Goal: Contribute content: Add original content to the website for others to see

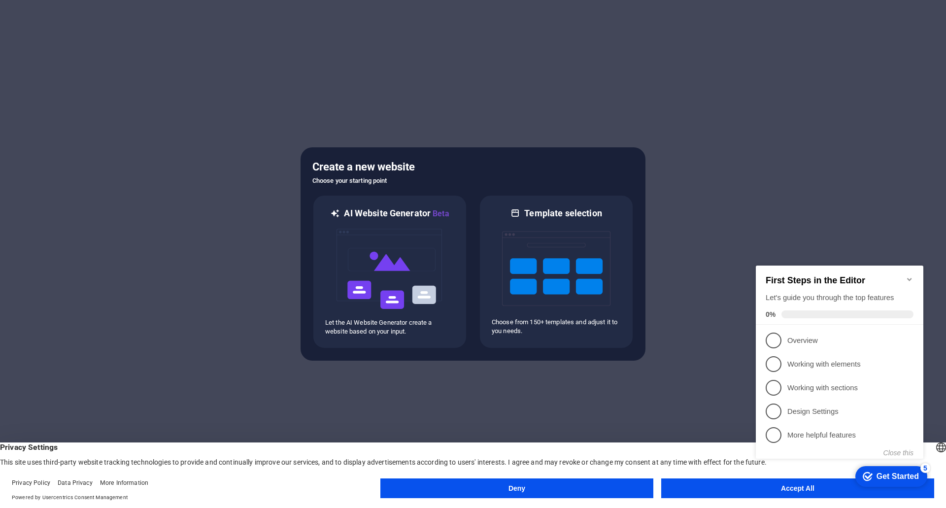
click at [718, 481] on button "Accept All" at bounding box center [797, 489] width 273 height 20
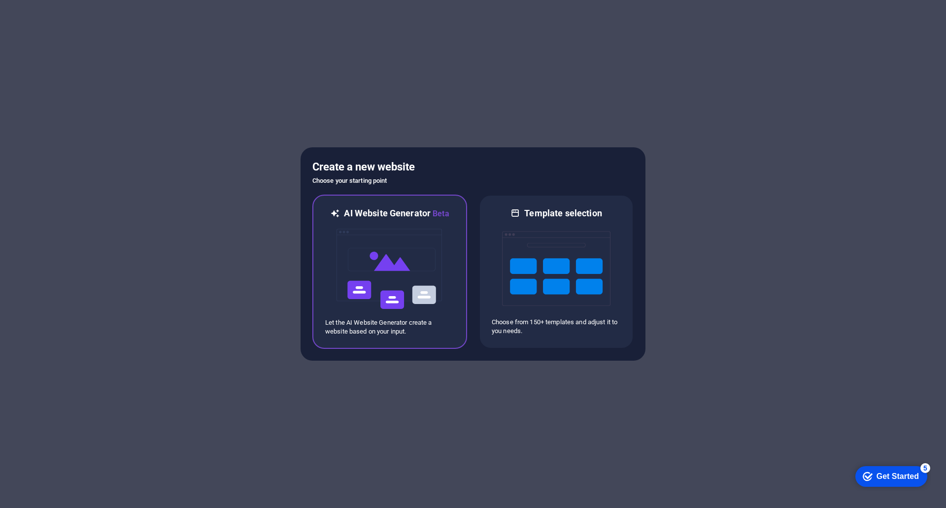
click at [380, 266] on img at bounding box center [390, 269] width 108 height 99
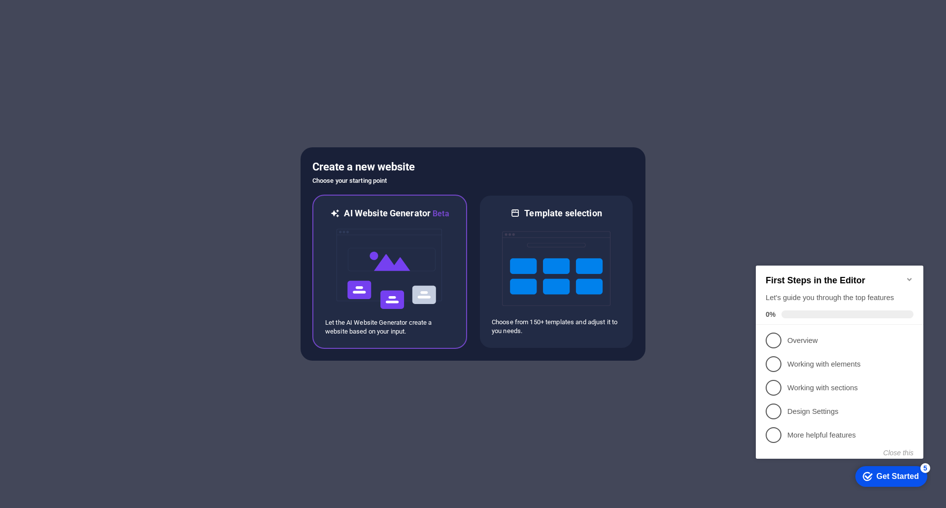
click at [378, 263] on img at bounding box center [390, 269] width 108 height 99
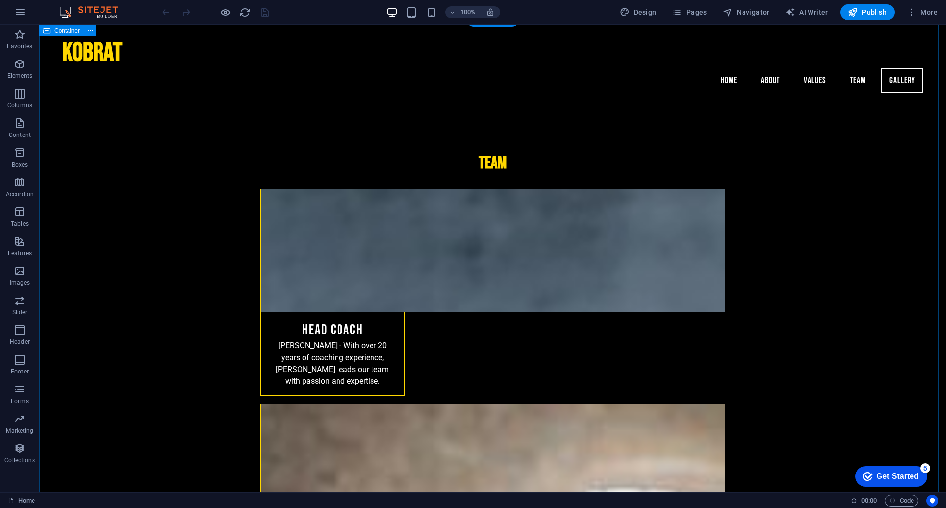
scroll to position [1521, 0]
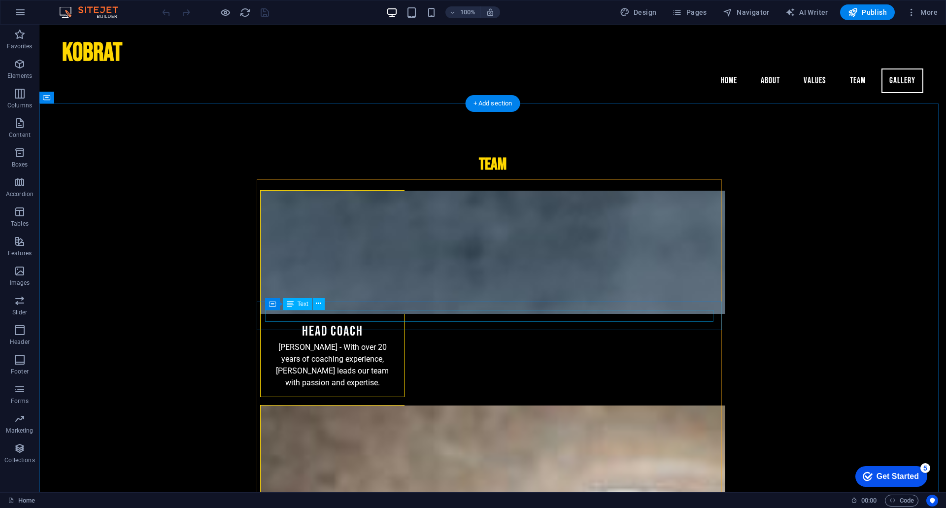
click at [303, 304] on span "Text" at bounding box center [303, 304] width 11 height 6
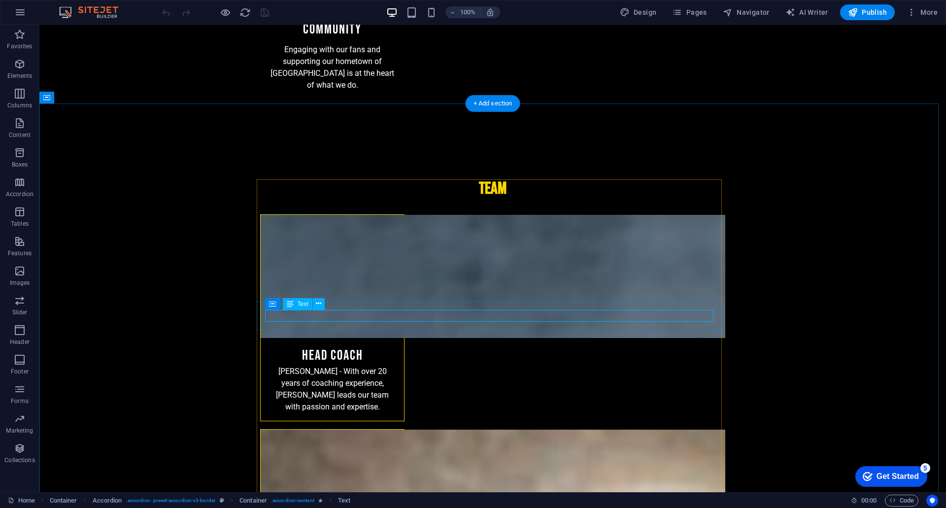
scroll to position [1577, 0]
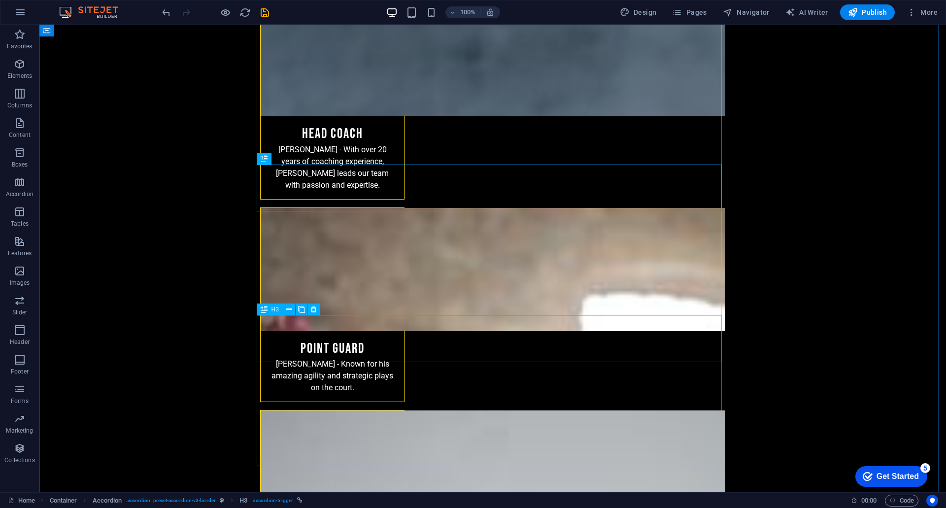
scroll to position [1775, 0]
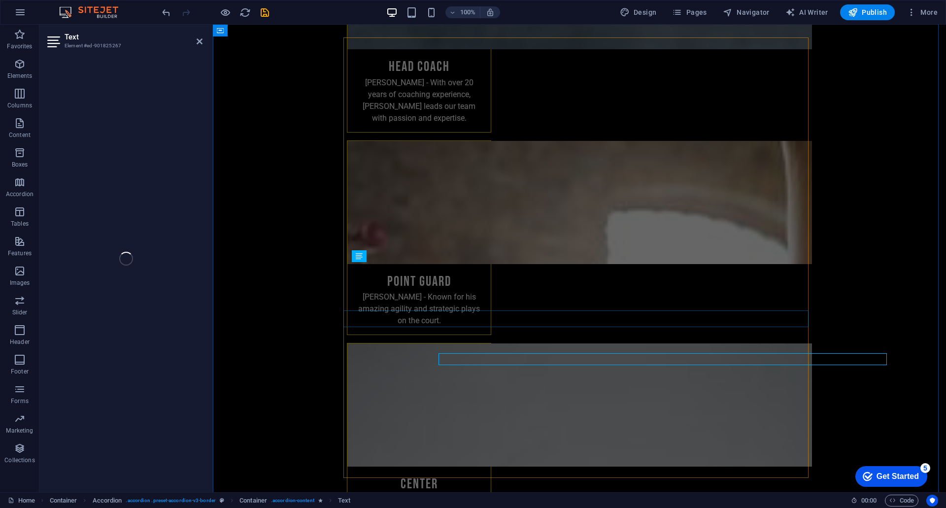
scroll to position [1741, 0]
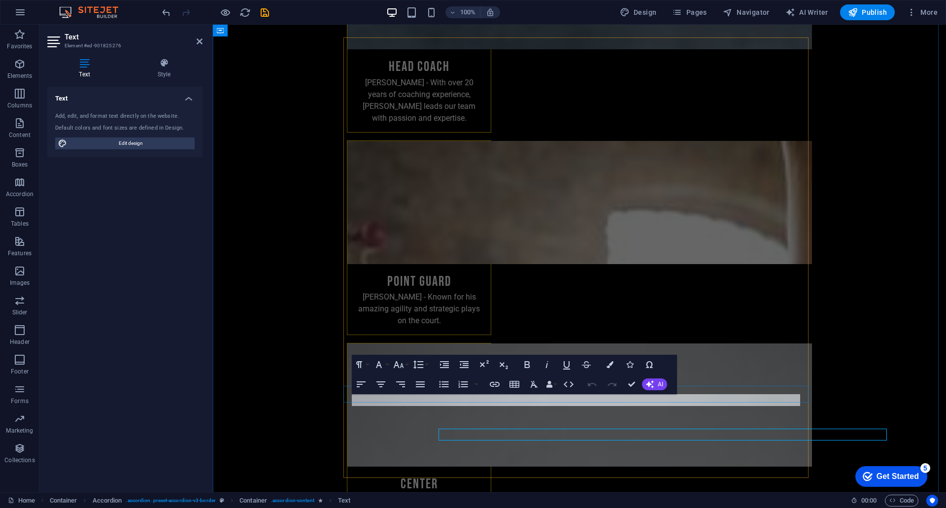
scroll to position [1741, 0]
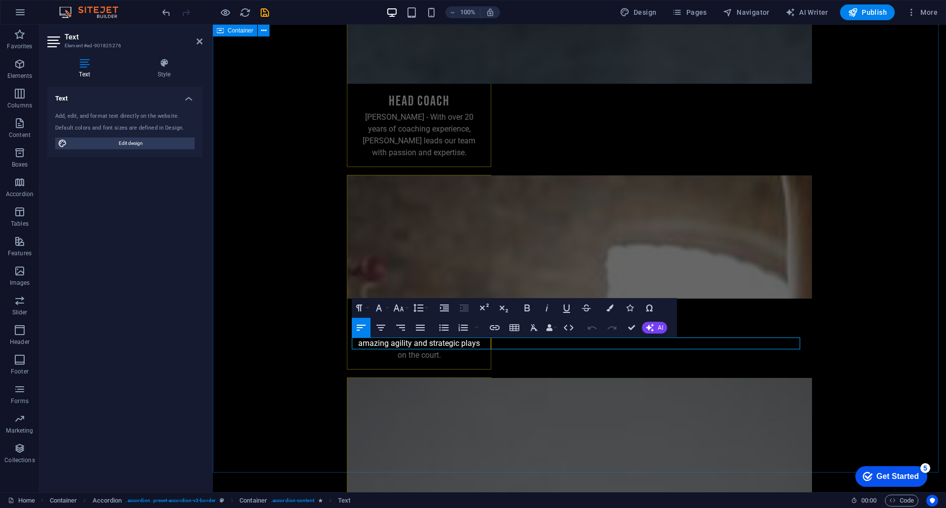
drag, startPoint x: 620, startPoint y: 345, endPoint x: 312, endPoint y: 363, distance: 307.6
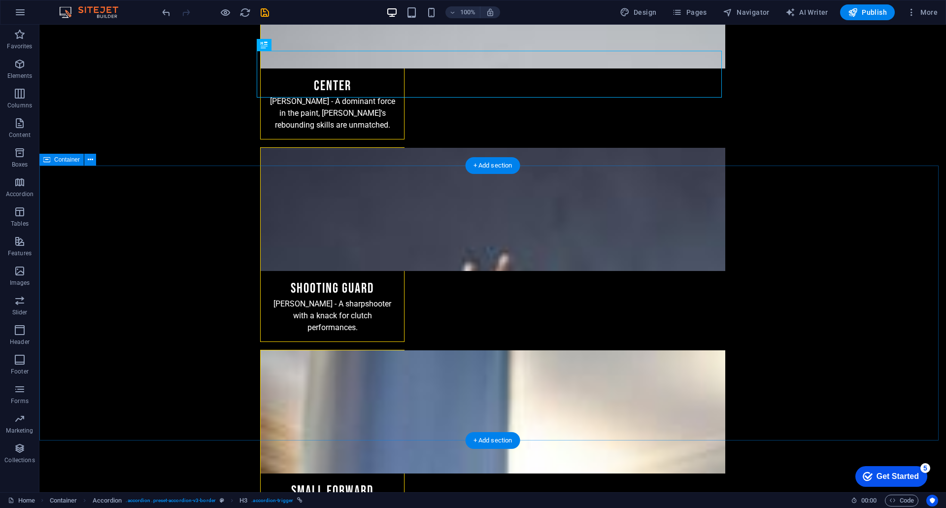
scroll to position [2224, 0]
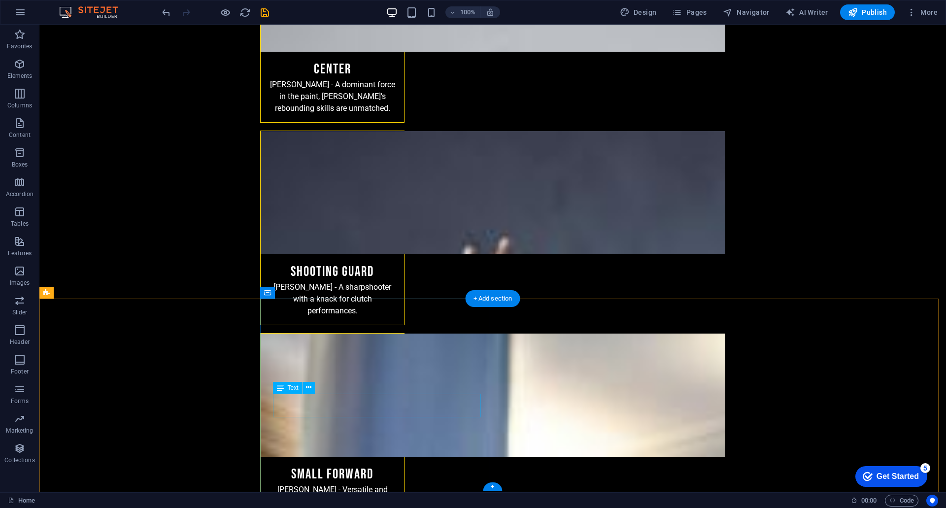
drag, startPoint x: 318, startPoint y: 400, endPoint x: 145, endPoint y: 400, distance: 173.0
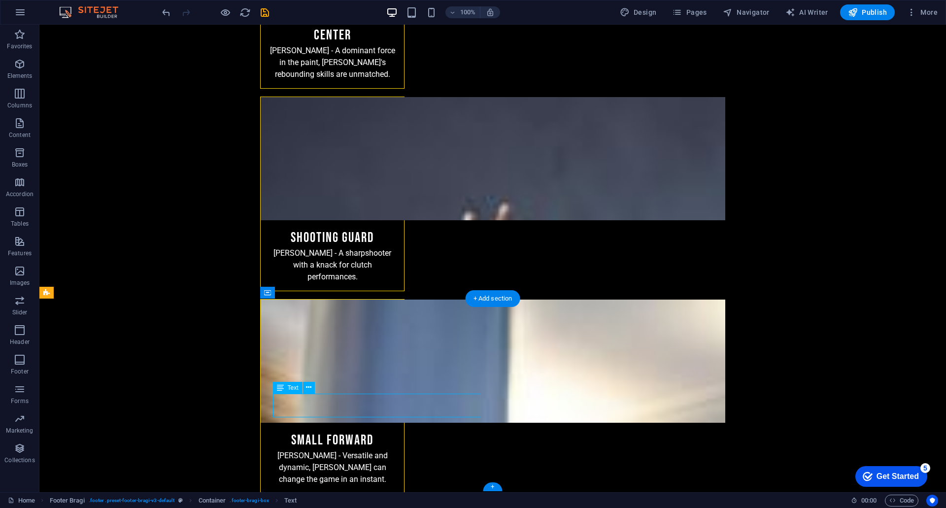
scroll to position [2189, 0]
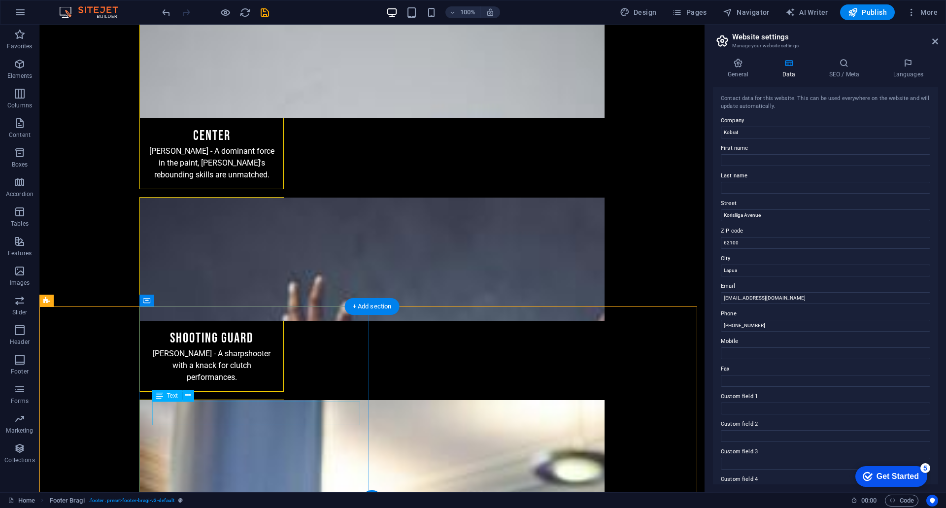
scroll to position [2174, 0]
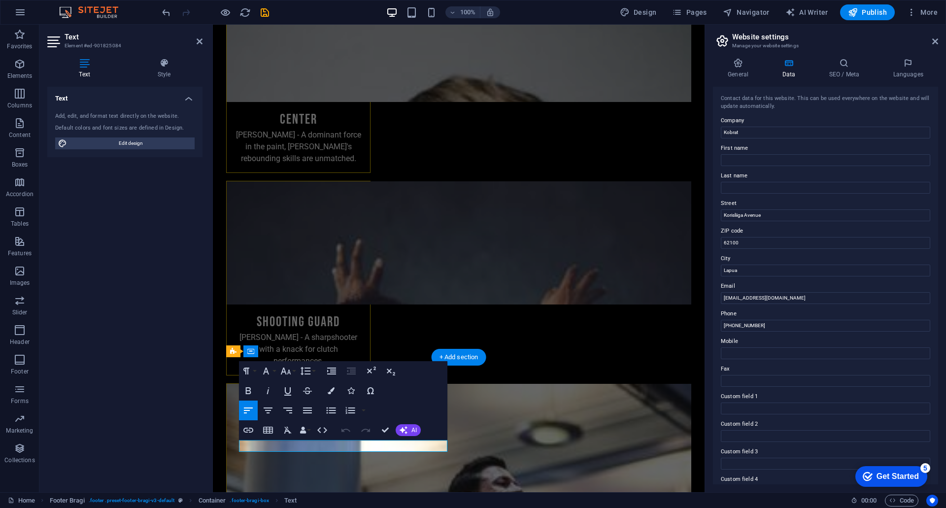
scroll to position [2140, 0]
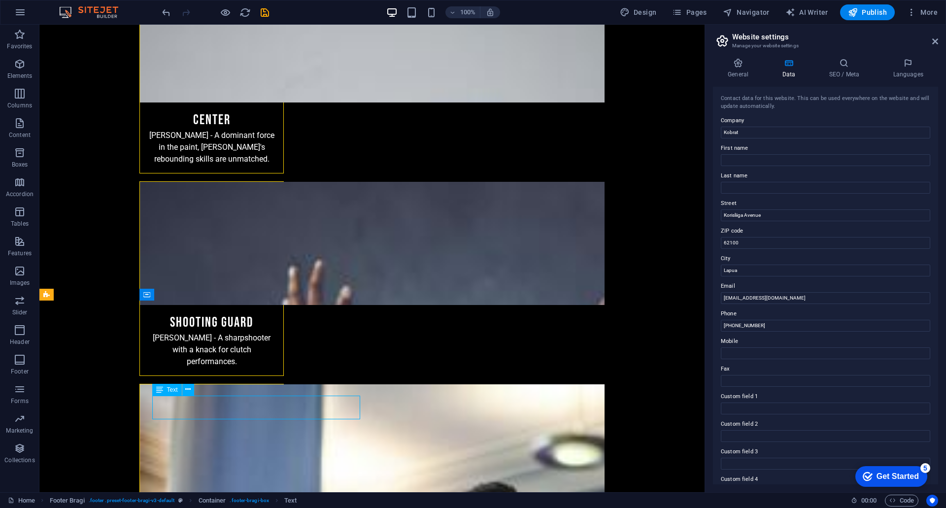
scroll to position [2174, 0]
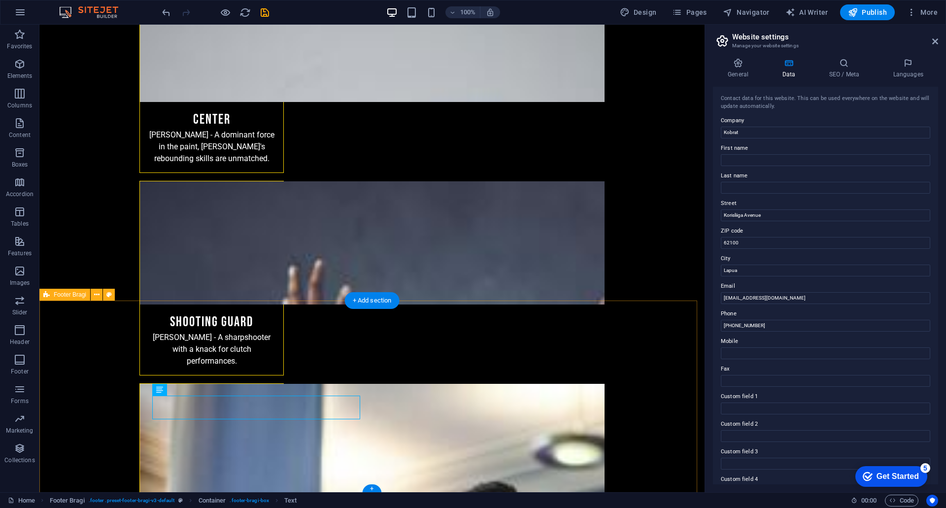
drag, startPoint x: 567, startPoint y: 404, endPoint x: 576, endPoint y: 436, distance: 33.2
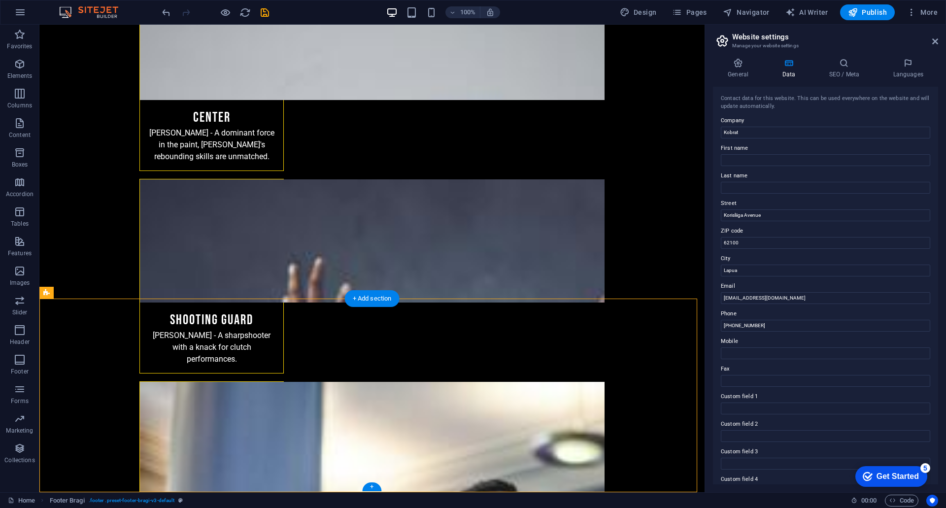
drag, startPoint x: 529, startPoint y: 434, endPoint x: 571, endPoint y: 399, distance: 54.3
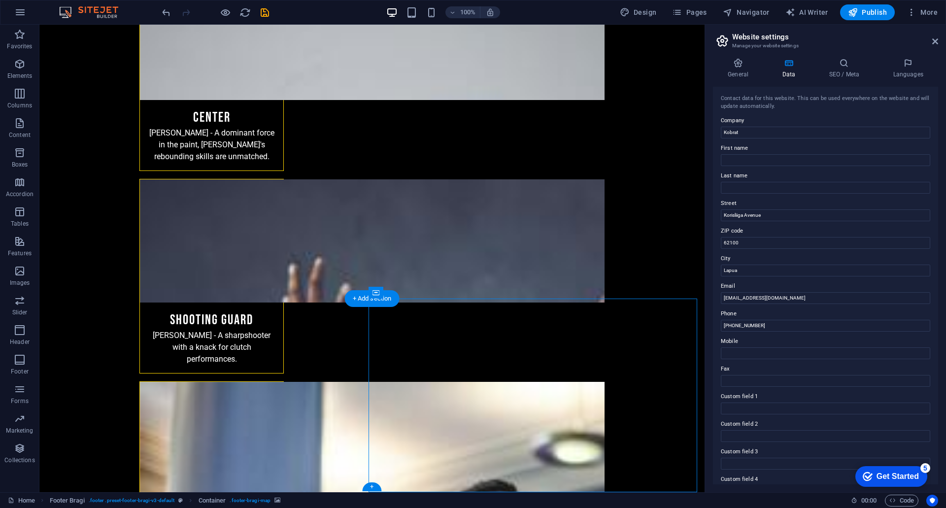
select select "px"
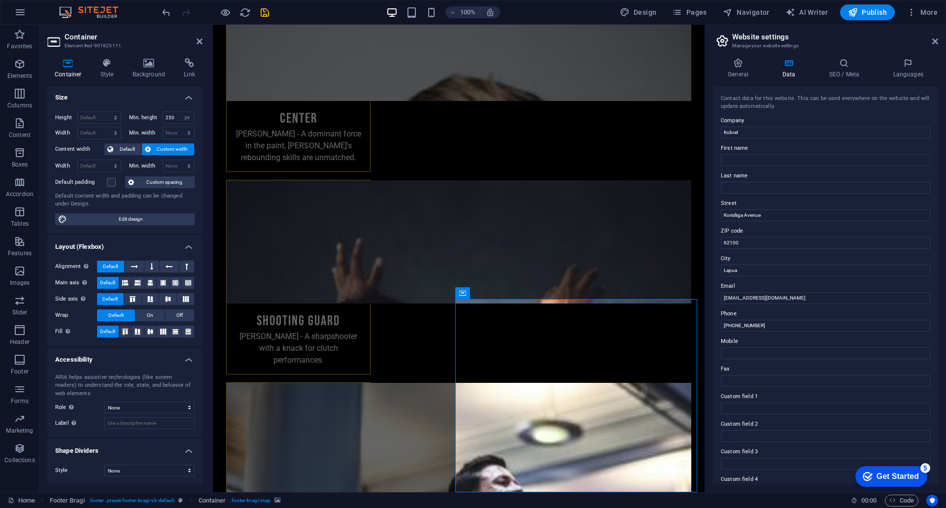
scroll to position [0, 0]
click at [186, 69] on h4 "Link" at bounding box center [189, 68] width 26 height 21
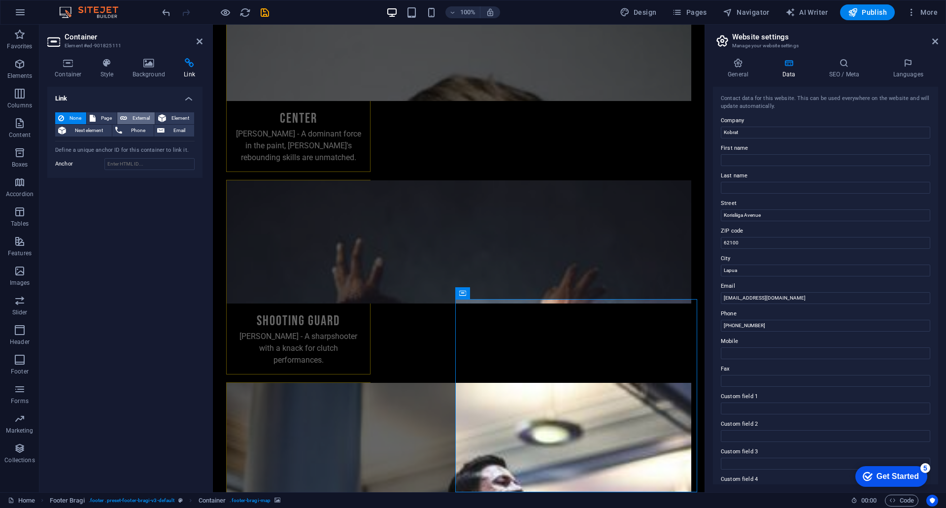
click at [140, 120] on span "External" at bounding box center [141, 118] width 22 height 12
select select "blank"
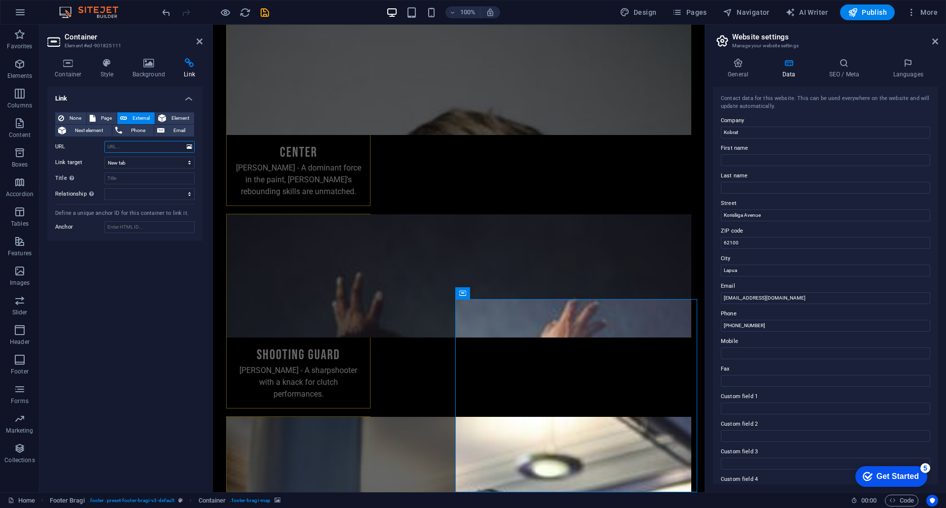
click at [124, 148] on input "URL" at bounding box center [149, 147] width 90 height 12
paste input "[URL][DOMAIN_NAME]"
type input "[URL][DOMAIN_NAME]"
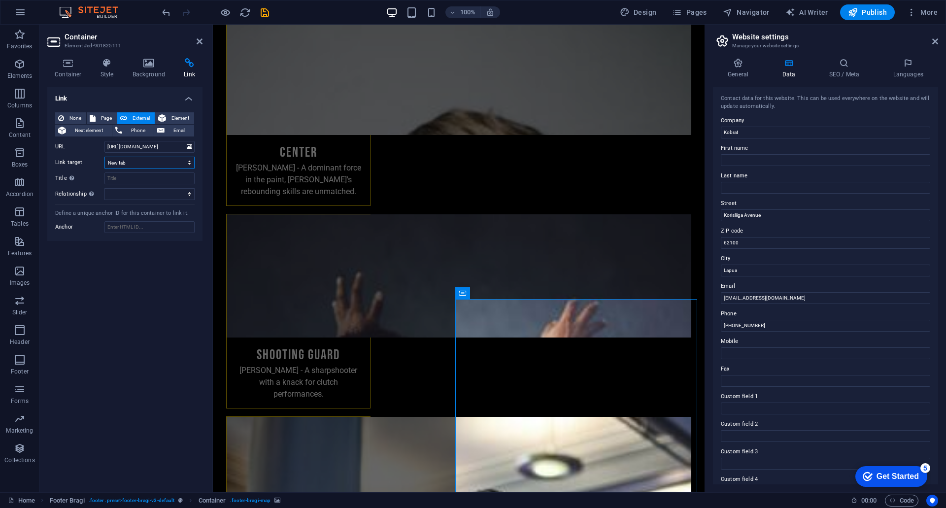
click at [188, 166] on select "New tab Same tab Overlay" at bounding box center [149, 163] width 90 height 12
select select
click at [104, 157] on select "New tab Same tab Overlay" at bounding box center [149, 163] width 90 height 12
click at [97, 415] on div "Link None Page External Element Next element Phone Email Page Home Subpage Lega…" at bounding box center [124, 286] width 155 height 398
click at [874, 13] on span "Publish" at bounding box center [867, 12] width 39 height 10
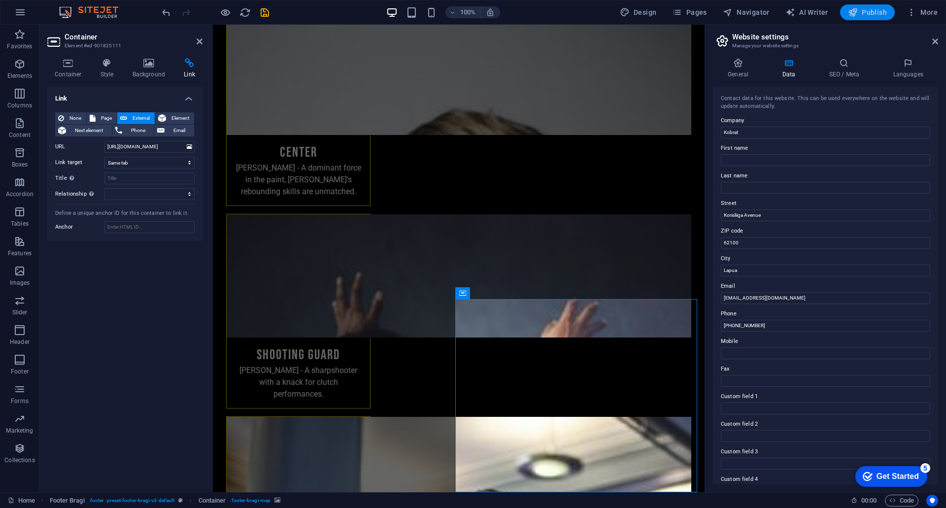
scroll to position [2224, 0]
